Goal: Information Seeking & Learning: Find specific fact

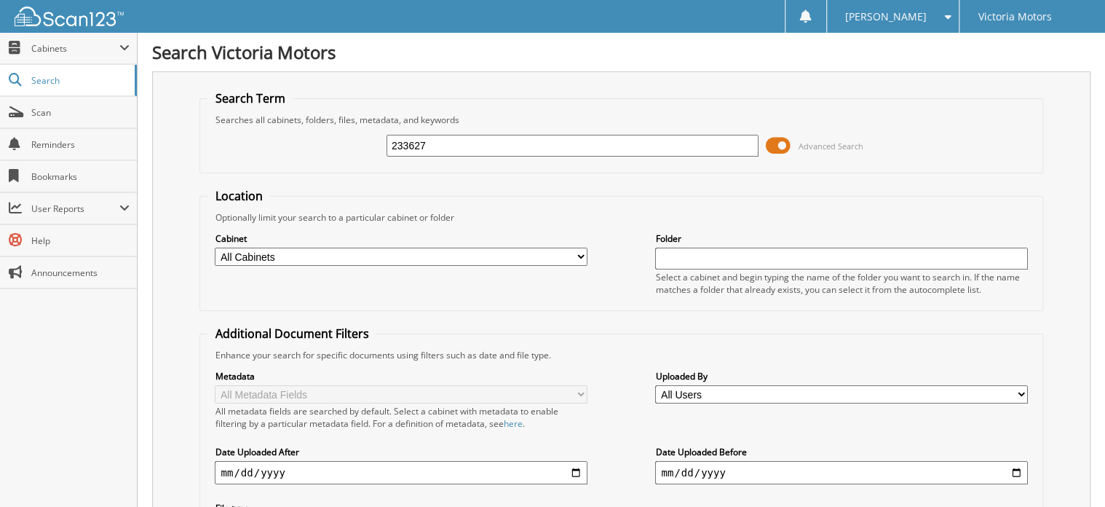
type input "233627"
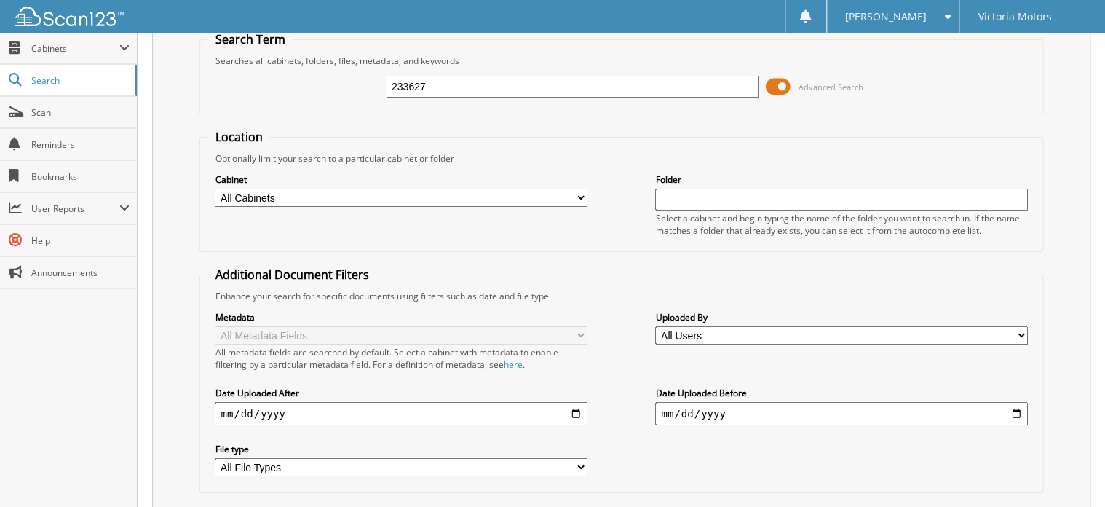
scroll to position [116, 0]
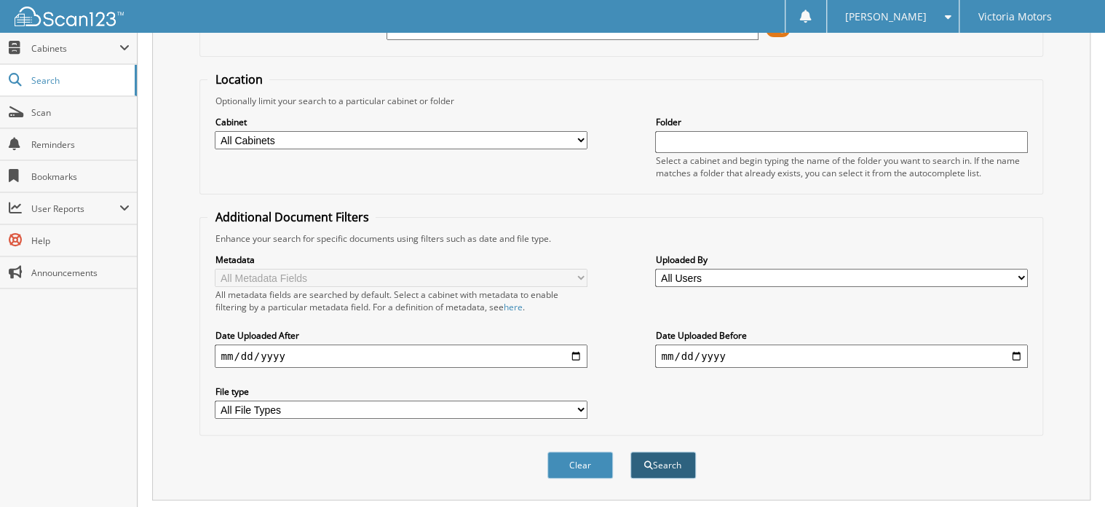
click at [665, 451] on button "Search" at bounding box center [663, 464] width 66 height 27
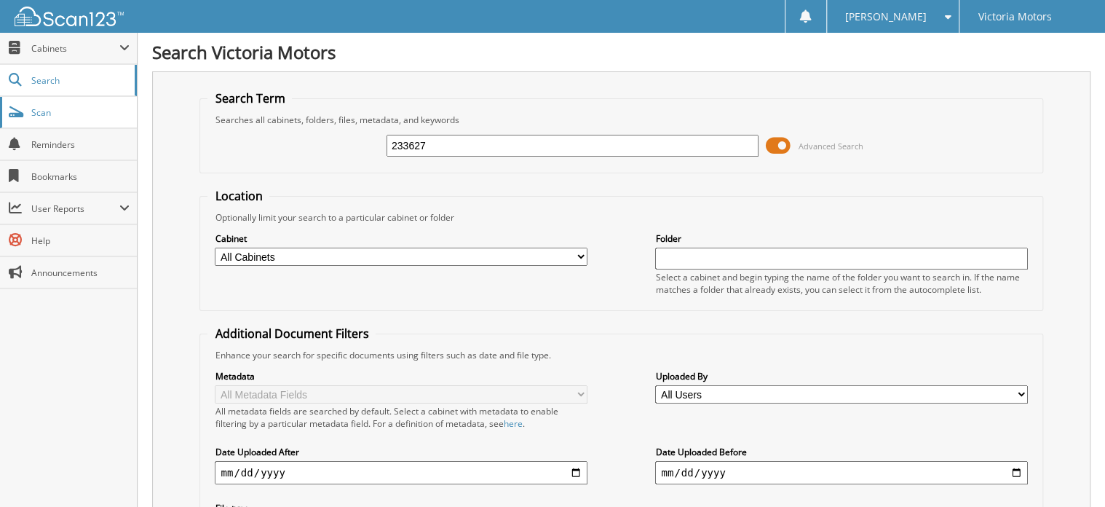
click at [41, 114] on span "Scan" at bounding box center [80, 112] width 98 height 12
click at [507, 146] on input "text" at bounding box center [573, 146] width 372 height 22
type input "233070"
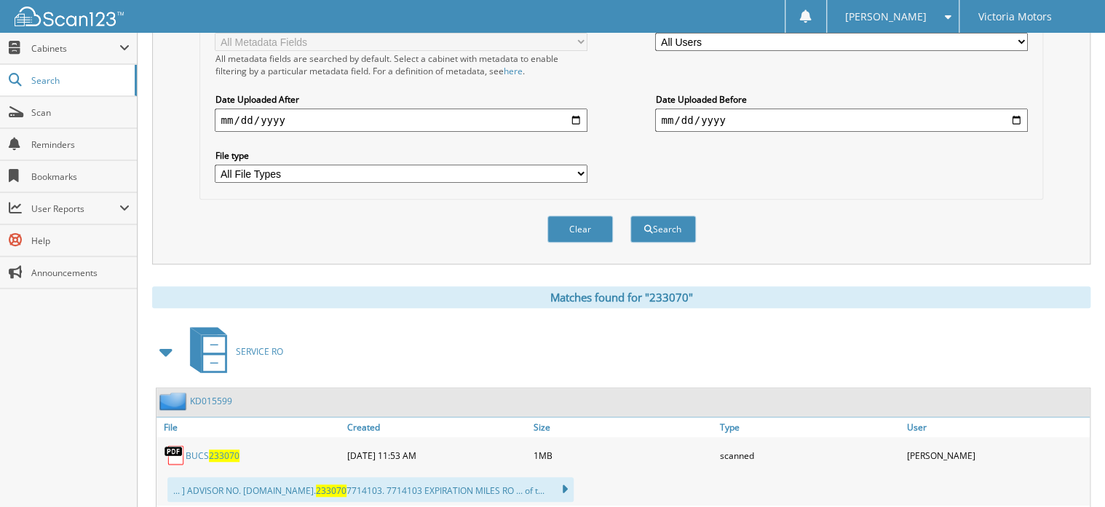
scroll to position [466, 0]
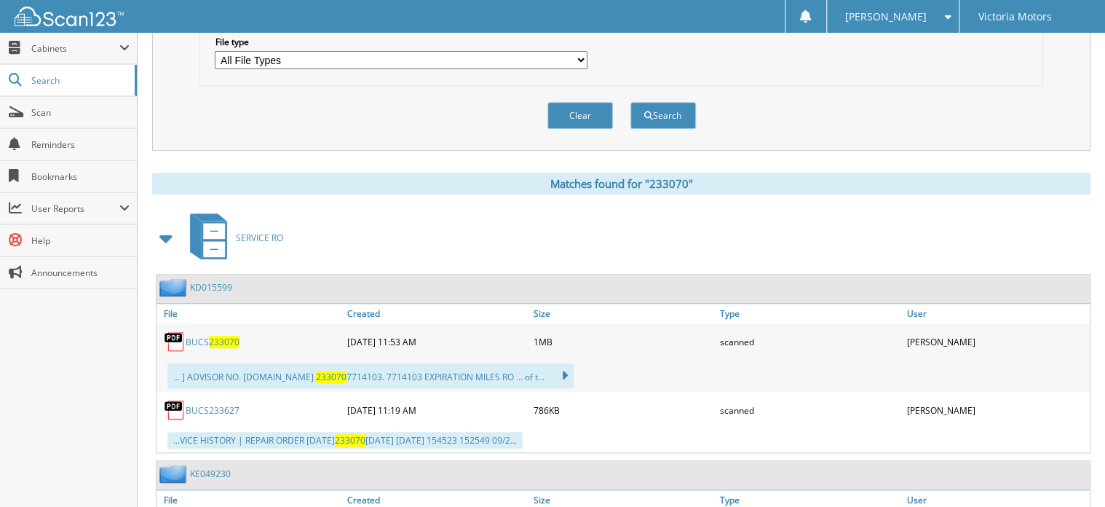
click at [231, 336] on span "233070" at bounding box center [224, 342] width 31 height 12
